Goal: Task Accomplishment & Management: Use online tool/utility

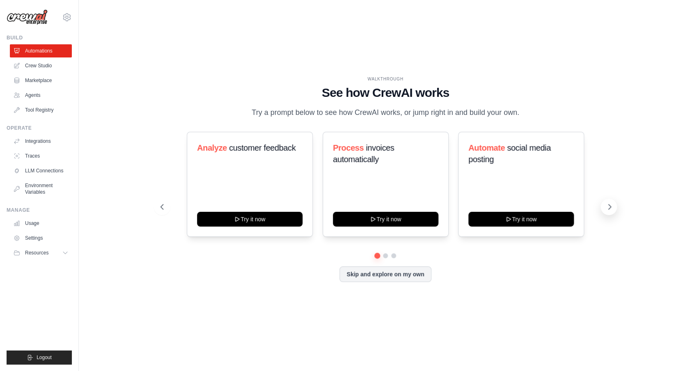
click at [608, 211] on icon at bounding box center [610, 207] width 8 height 8
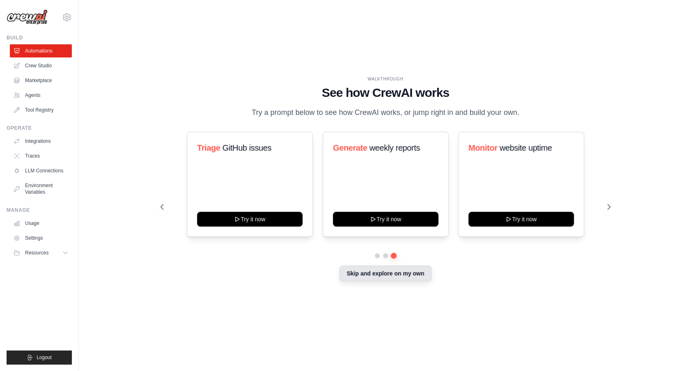
click at [414, 281] on button "Skip and explore on my own" at bounding box center [386, 274] width 92 height 16
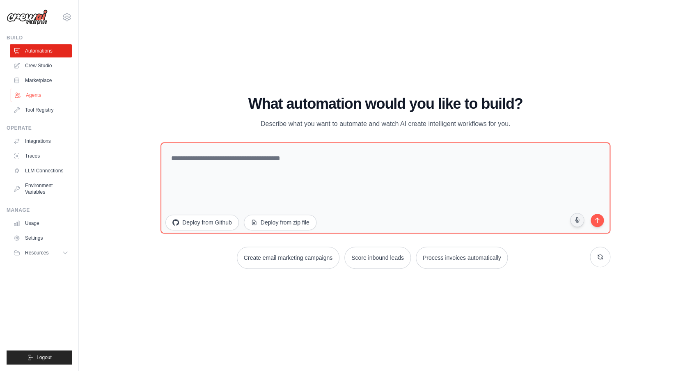
click at [47, 96] on link "Agents" at bounding box center [42, 95] width 62 height 13
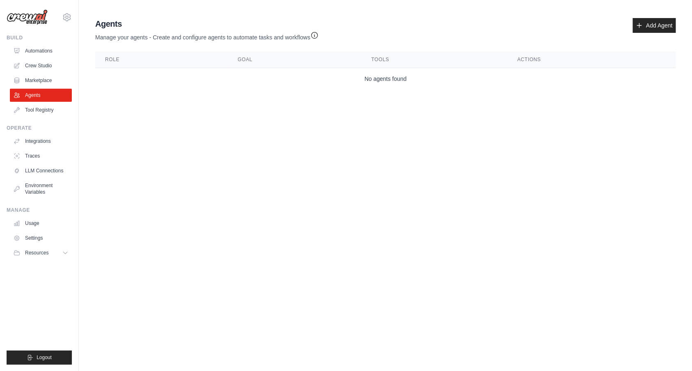
click at [44, 230] on ul "Usage Settings Resources Documentation Blog" at bounding box center [41, 238] width 62 height 43
click at [41, 224] on link "Usage" at bounding box center [42, 223] width 62 height 13
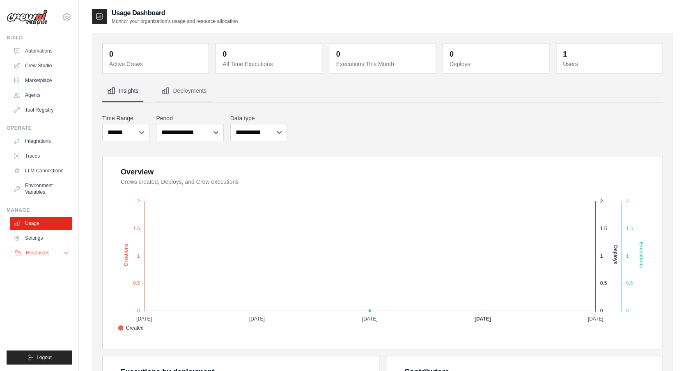
click at [51, 256] on button "Resources" at bounding box center [42, 252] width 62 height 13
click at [52, 54] on link "Automations" at bounding box center [42, 50] width 62 height 13
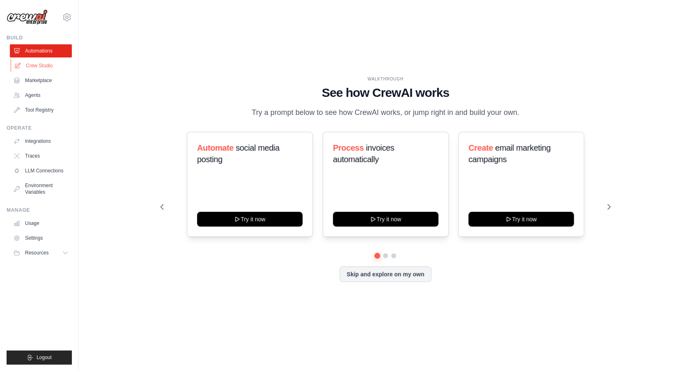
click at [46, 69] on link "Crew Studio" at bounding box center [42, 65] width 62 height 13
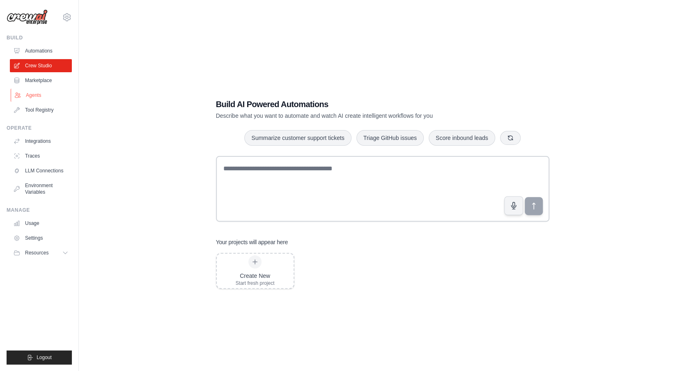
click at [44, 96] on link "Agents" at bounding box center [42, 95] width 62 height 13
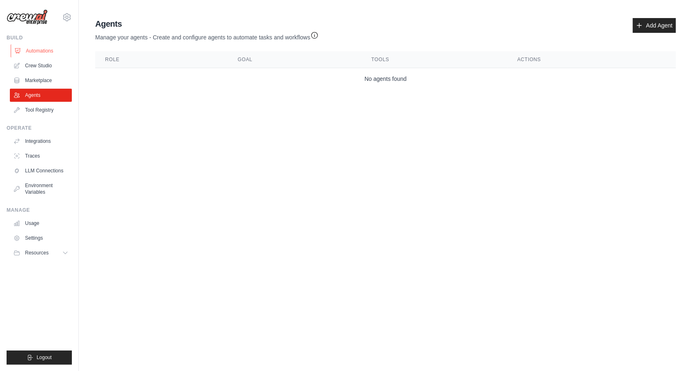
click at [46, 53] on link "Automations" at bounding box center [42, 50] width 62 height 13
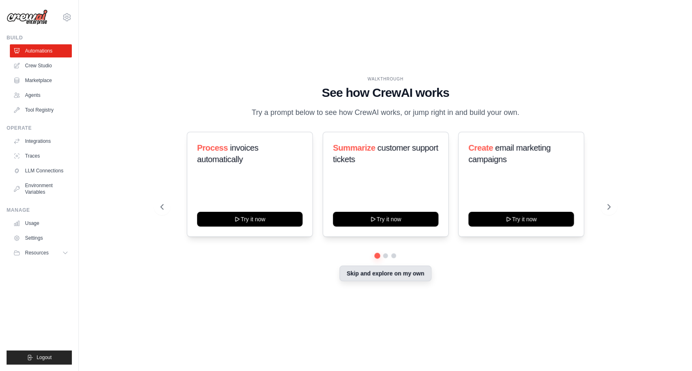
click at [397, 279] on button "Skip and explore on my own" at bounding box center [386, 274] width 92 height 16
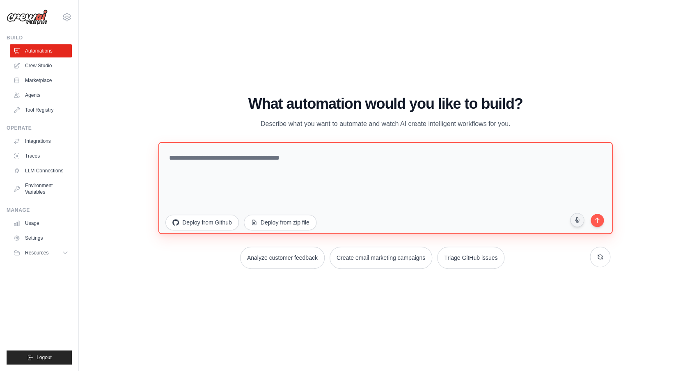
click at [348, 174] on textarea at bounding box center [386, 188] width 455 height 92
type textarea "*"
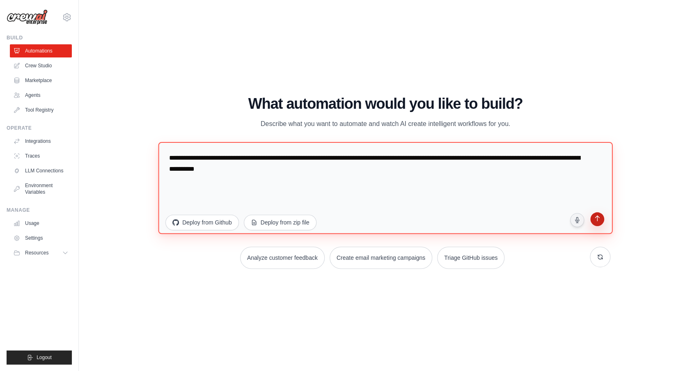
type textarea "**********"
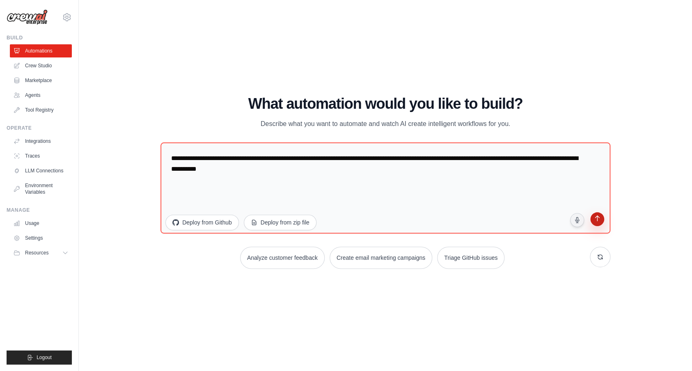
click at [597, 221] on icon "submit" at bounding box center [597, 220] width 8 height 8
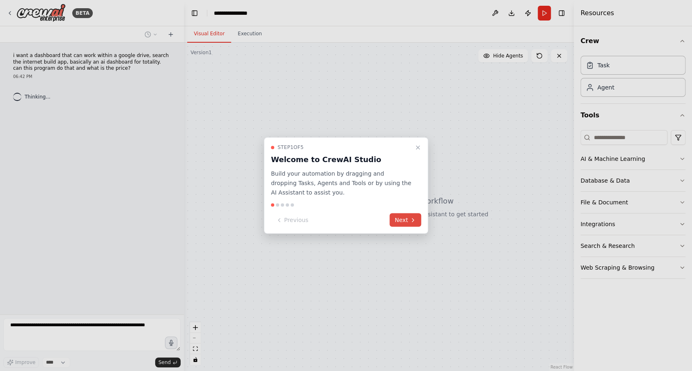
click at [410, 218] on icon at bounding box center [413, 220] width 7 height 7
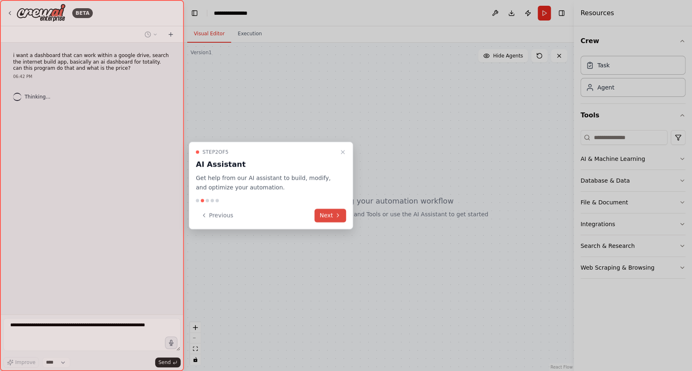
click at [341, 218] on icon at bounding box center [338, 215] width 7 height 7
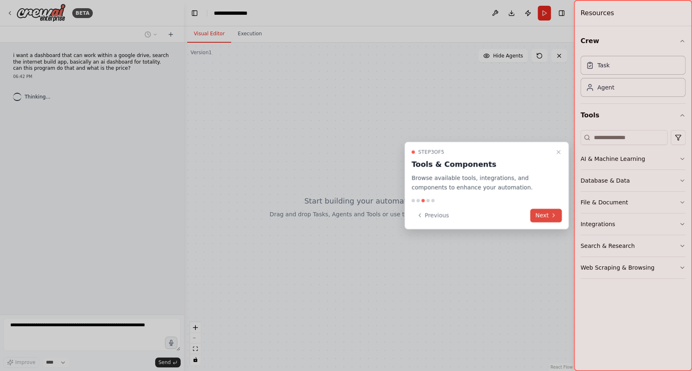
click at [549, 216] on button "Next" at bounding box center [547, 216] width 32 height 14
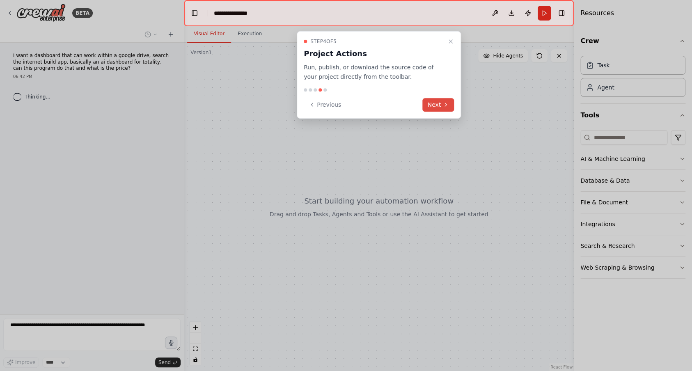
click at [444, 103] on icon at bounding box center [446, 104] width 7 height 7
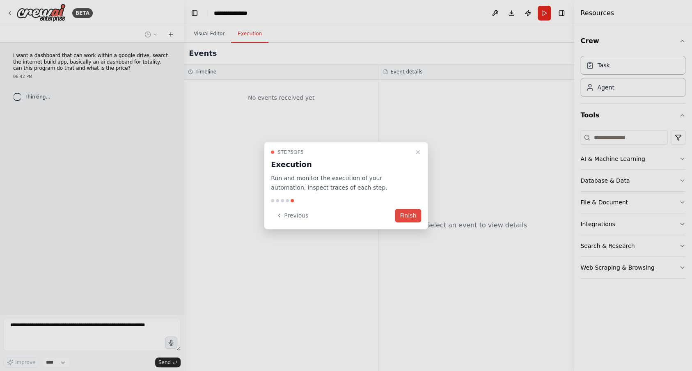
click at [416, 216] on button "Finish" at bounding box center [408, 216] width 26 height 14
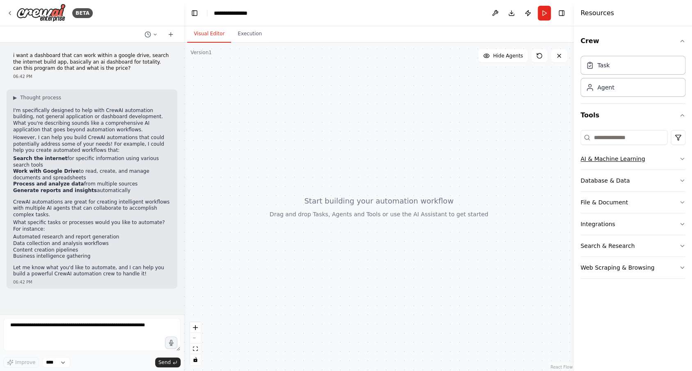
click at [629, 163] on button "AI & Machine Learning" at bounding box center [633, 158] width 105 height 21
